Goal: Information Seeking & Learning: Learn about a topic

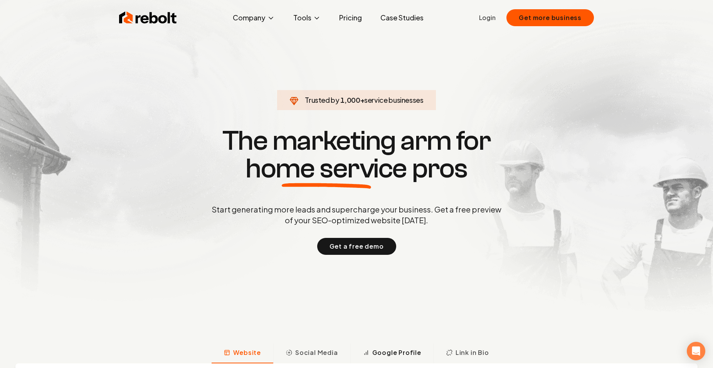
click at [402, 351] on span "Google Profile" at bounding box center [396, 352] width 49 height 9
click at [401, 18] on link "Case Studies" at bounding box center [401, 17] width 55 height 15
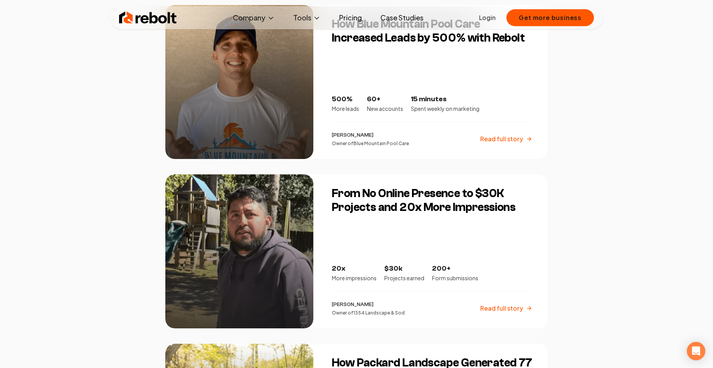
scroll to position [1032, 0]
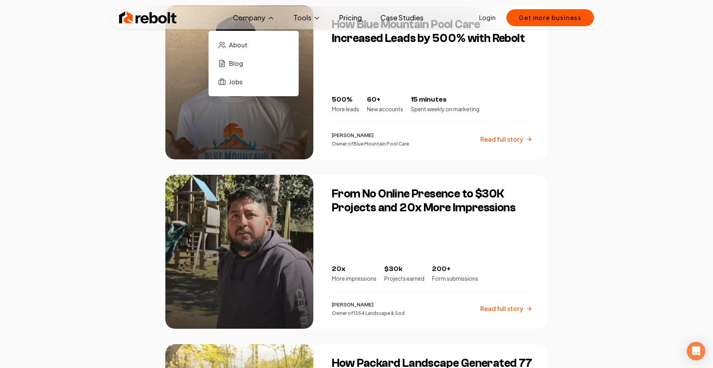
click at [258, 13] on button "Company" at bounding box center [254, 17] width 54 height 15
click at [268, 19] on button "Company" at bounding box center [254, 17] width 54 height 15
click at [268, 18] on button "Company" at bounding box center [254, 17] width 54 height 15
click at [269, 17] on icon at bounding box center [271, 18] width 8 height 8
click at [247, 41] on span "About" at bounding box center [238, 44] width 18 height 9
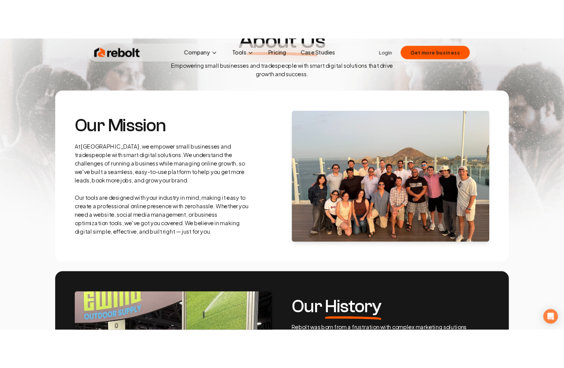
scroll to position [77, 0]
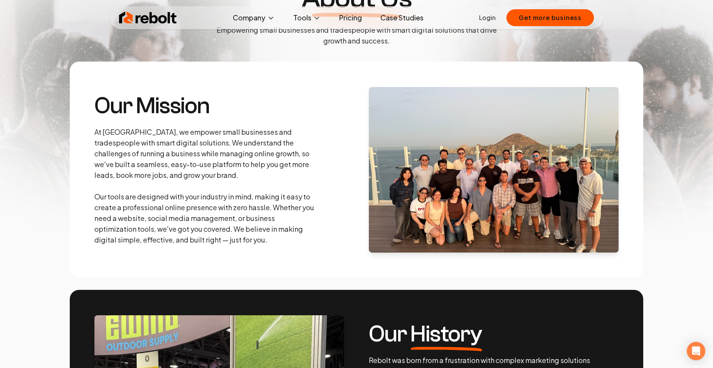
click at [521, 188] on img at bounding box center [494, 170] width 250 height 166
click at [546, 124] on img at bounding box center [494, 170] width 250 height 166
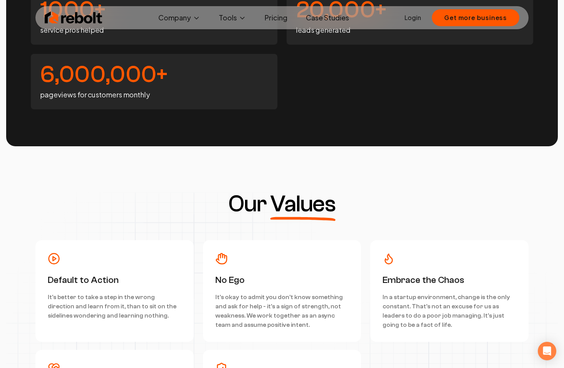
scroll to position [1849, 0]
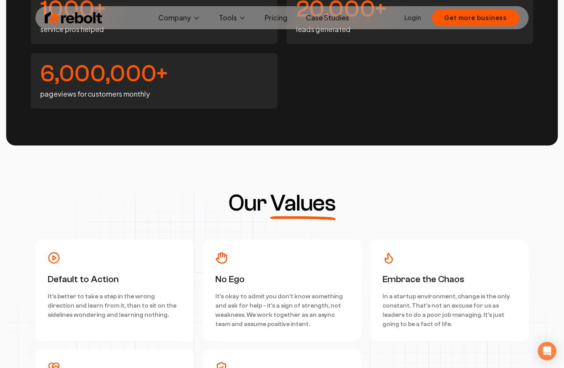
click at [443, 107] on div "1000+ service pros helped 20,000+ leads generated 6,000,000+ pageviews for cust…" at bounding box center [282, 48] width 502 height 120
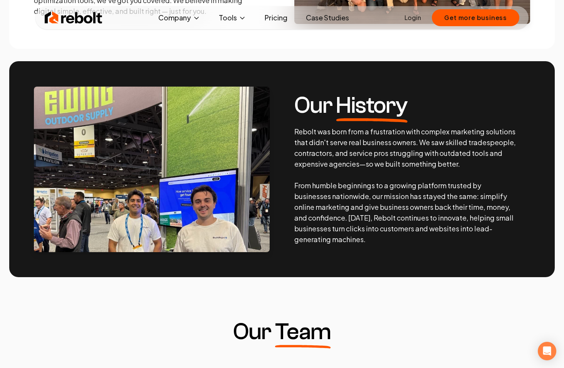
scroll to position [347, 0]
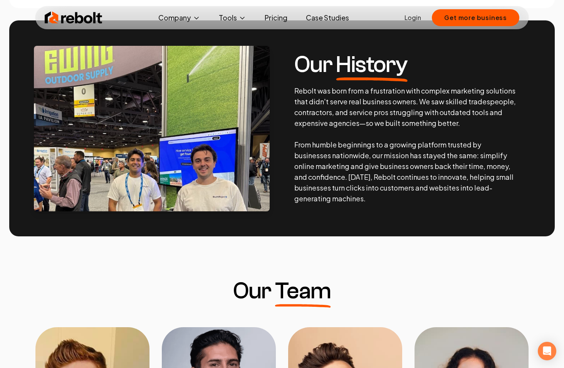
click at [81, 107] on img at bounding box center [152, 129] width 236 height 166
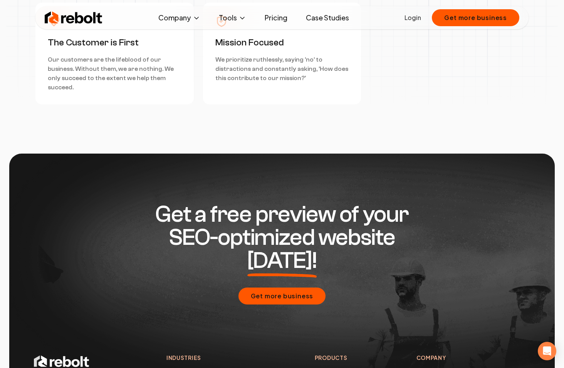
scroll to position [2350, 0]
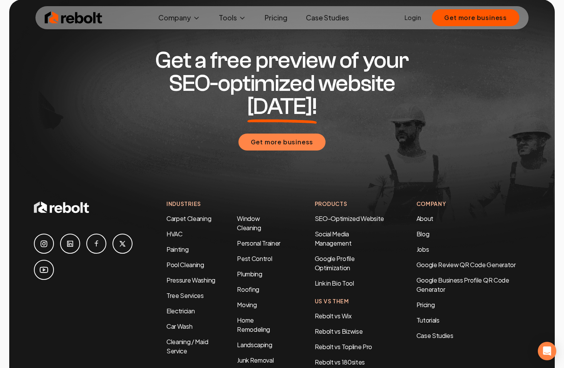
click at [274, 134] on button "Get more business" at bounding box center [281, 142] width 87 height 17
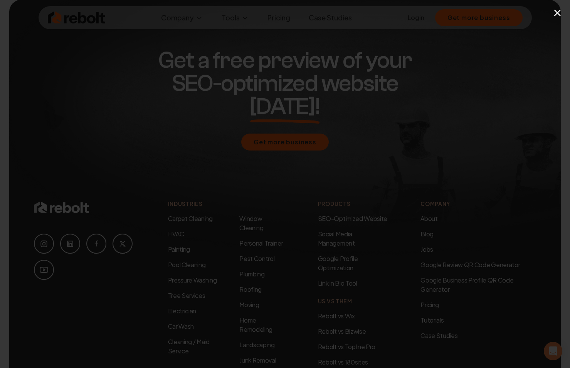
click at [504, 47] on div "×" at bounding box center [285, 184] width 570 height 368
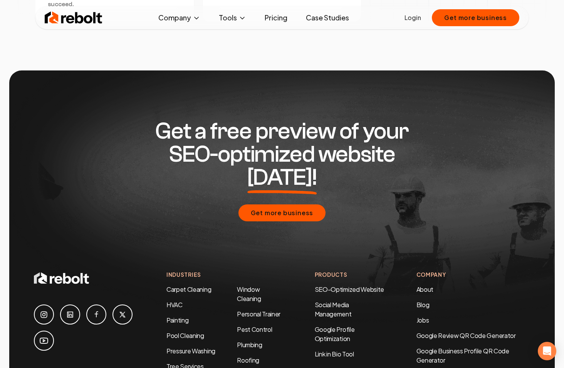
scroll to position [2235, 0]
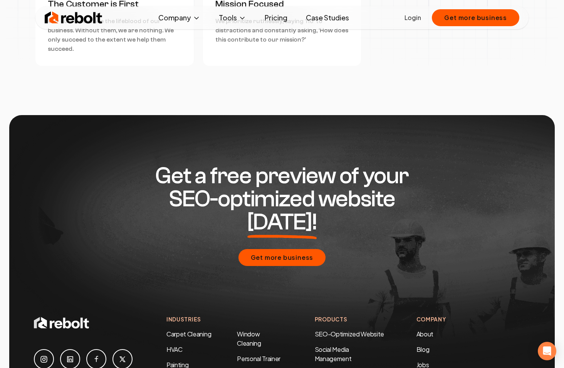
click at [336, 16] on link "Case Studies" at bounding box center [327, 17] width 55 height 15
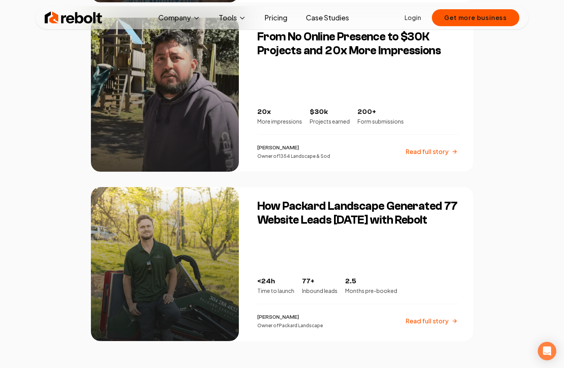
scroll to position [1194, 0]
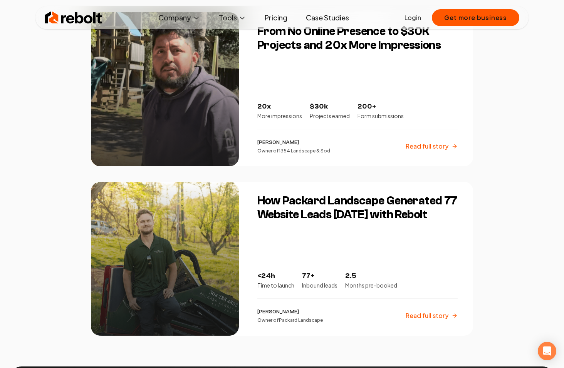
click at [424, 146] on p "Read full story" at bounding box center [427, 146] width 43 height 9
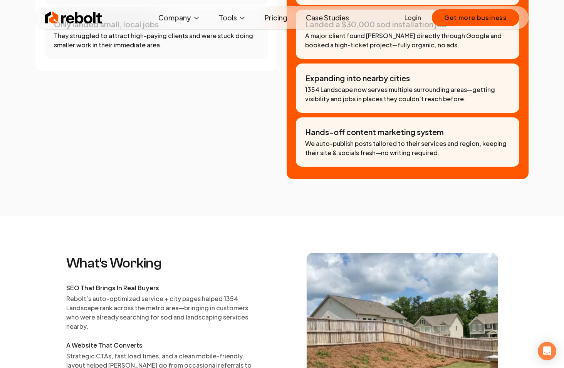
scroll to position [469, 0]
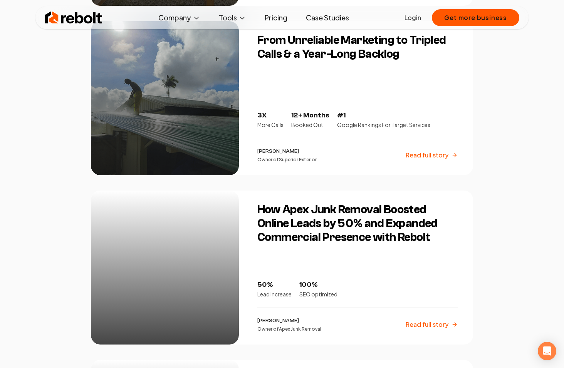
scroll to position [347, 0]
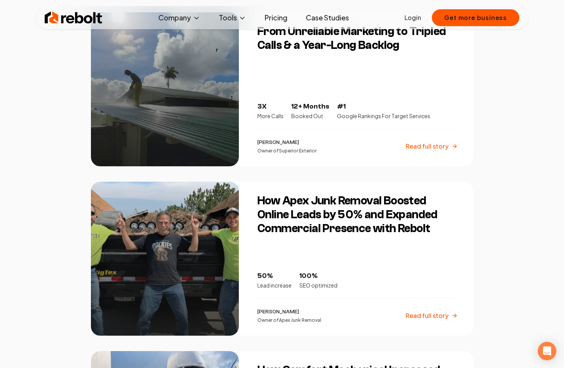
click at [435, 317] on p "Read full story" at bounding box center [427, 315] width 43 height 9
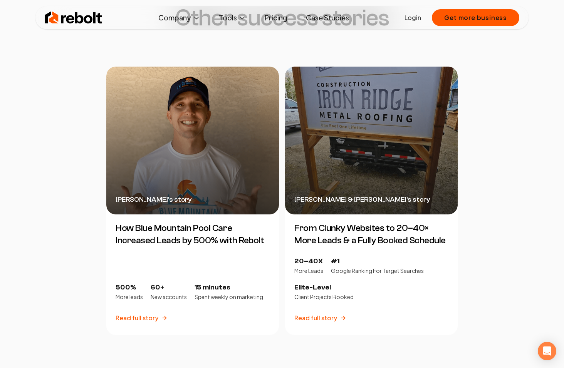
scroll to position [1602, 0]
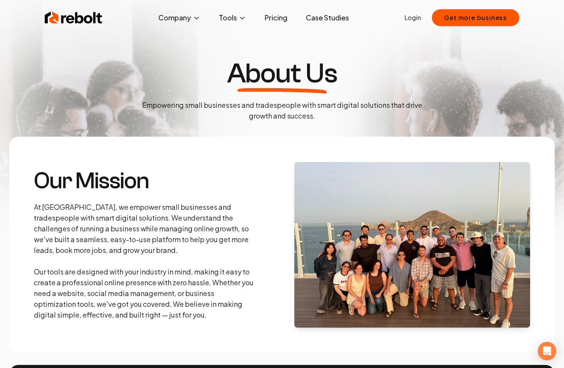
scroll to position [1, 0]
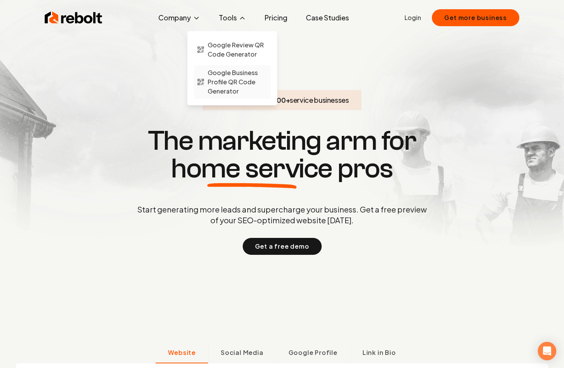
click at [233, 77] on span "Google Business Profile QR Code Generator" at bounding box center [238, 82] width 60 height 28
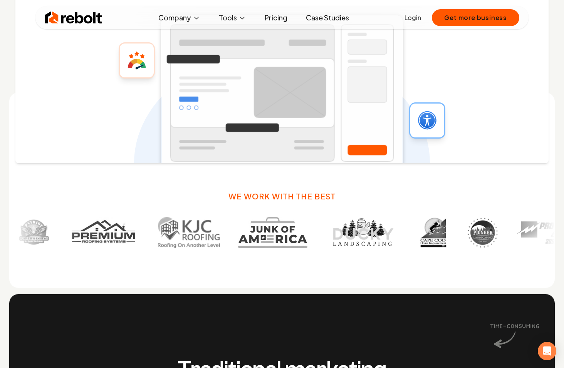
scroll to position [462, 0]
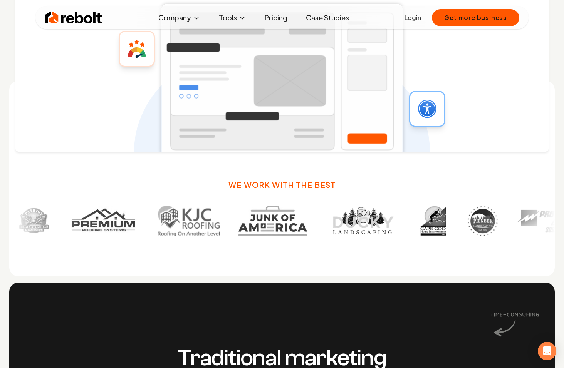
click at [454, 79] on div "SEO-Optimized Website Effortlessly create professional websites designed to cap…" at bounding box center [281, 26] width 533 height 250
